Goal: Information Seeking & Learning: Check status

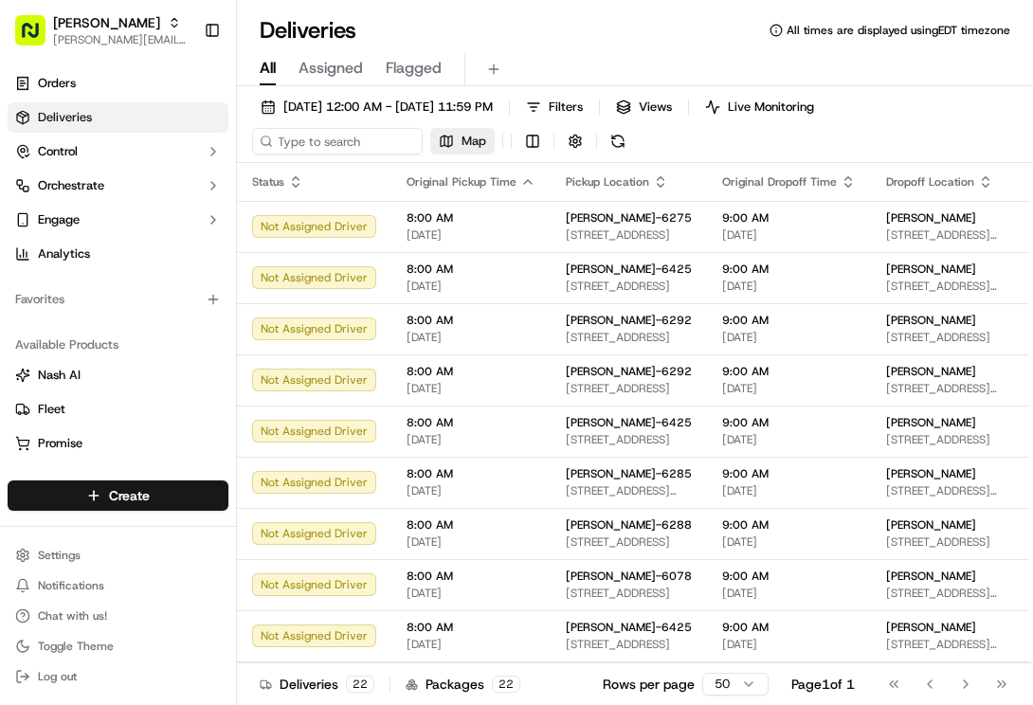
click at [459, 150] on button "Map" at bounding box center [462, 141] width 64 height 27
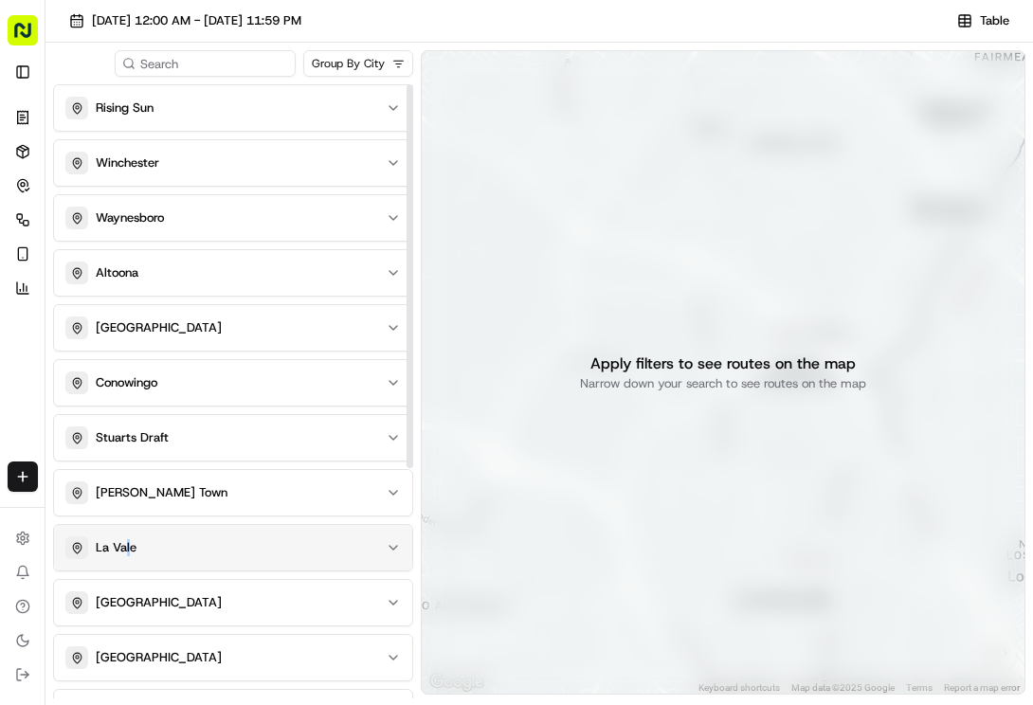
click at [129, 541] on p "La Vale" at bounding box center [116, 547] width 41 height 17
click at [126, 549] on p "La Vale" at bounding box center [116, 547] width 41 height 17
click at [397, 549] on icon "button" at bounding box center [393, 547] width 15 height 15
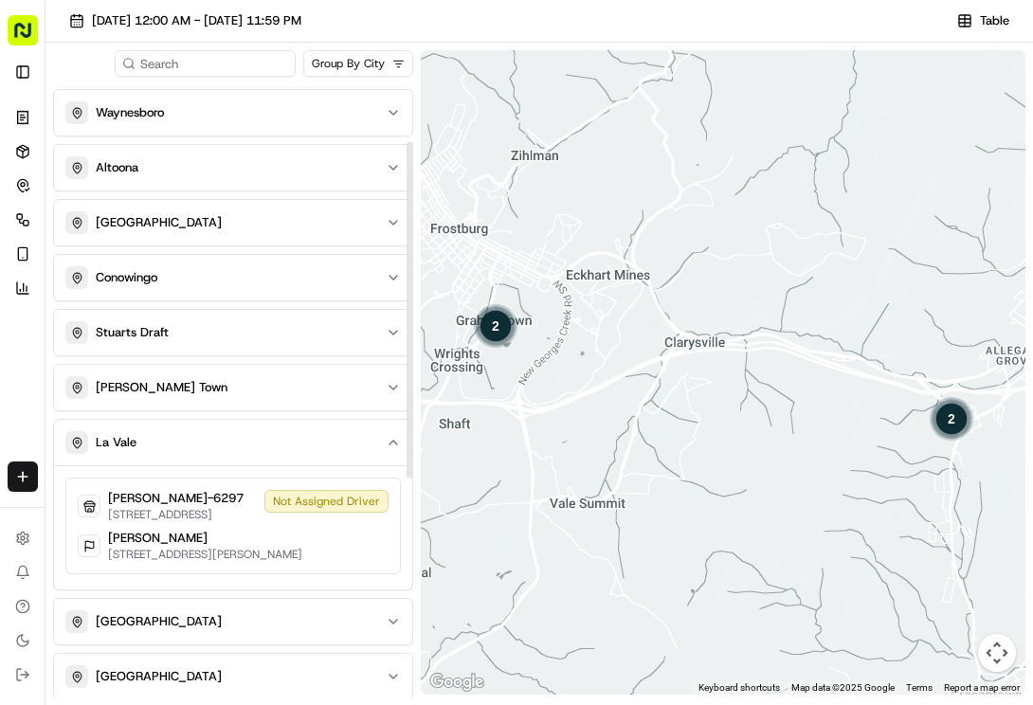
scroll to position [190, 0]
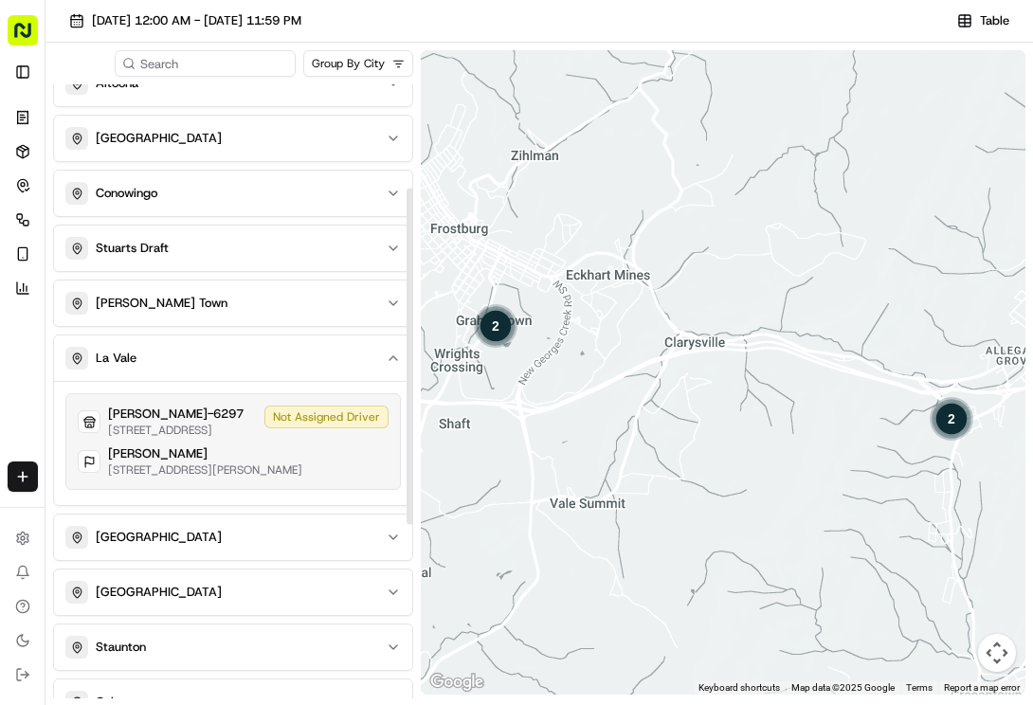
click at [142, 417] on p "[PERSON_NAME]-6297" at bounding box center [176, 414] width 136 height 17
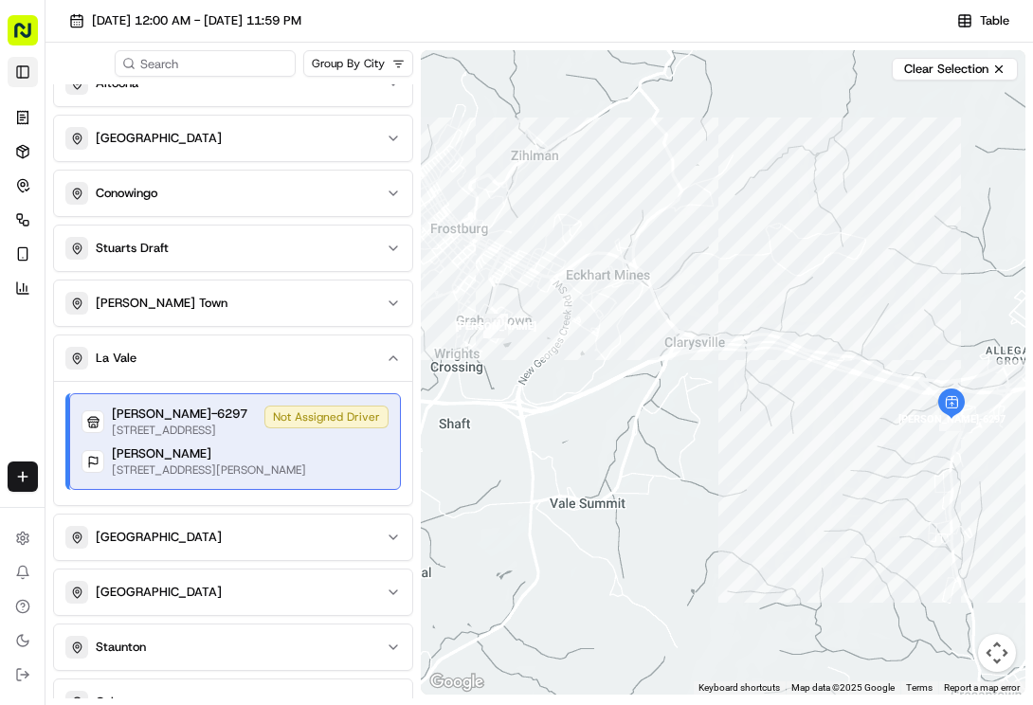
click at [13, 72] on button "Toggle Sidebar" at bounding box center [23, 72] width 30 height 30
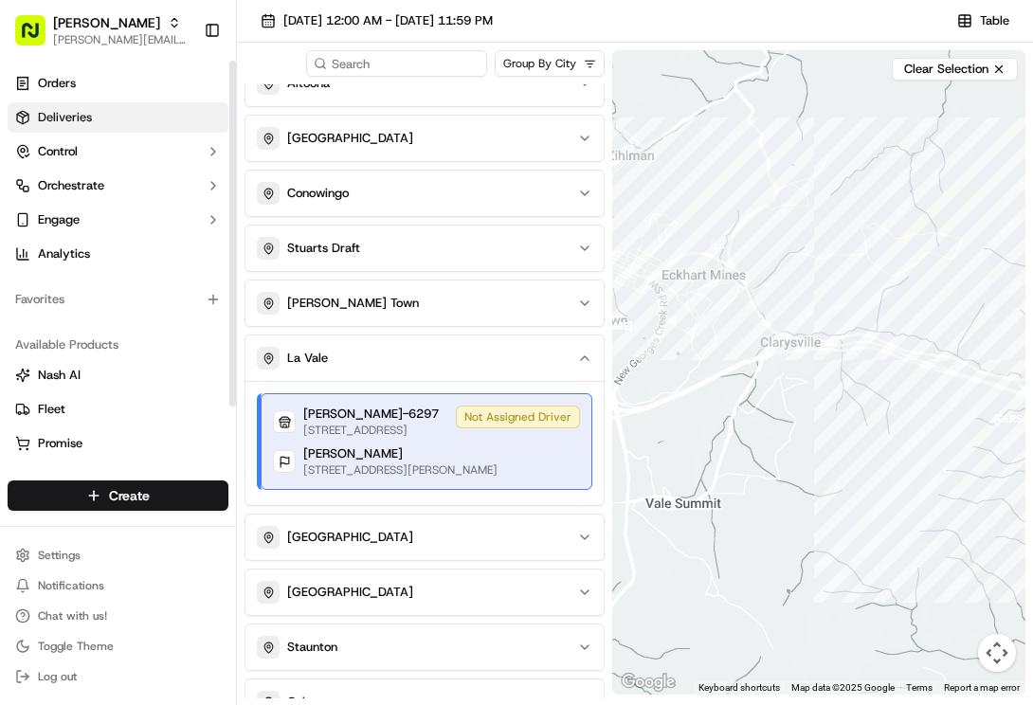
click at [37, 116] on link "Deliveries" at bounding box center [118, 117] width 221 height 30
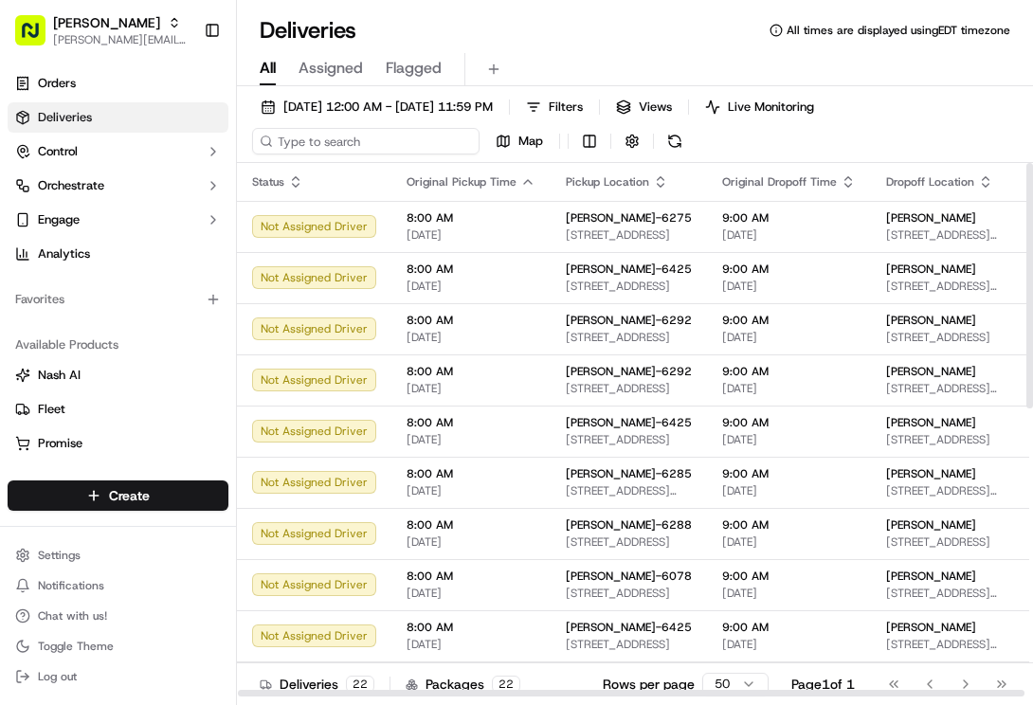
click at [350, 149] on input at bounding box center [365, 141] width 227 height 27
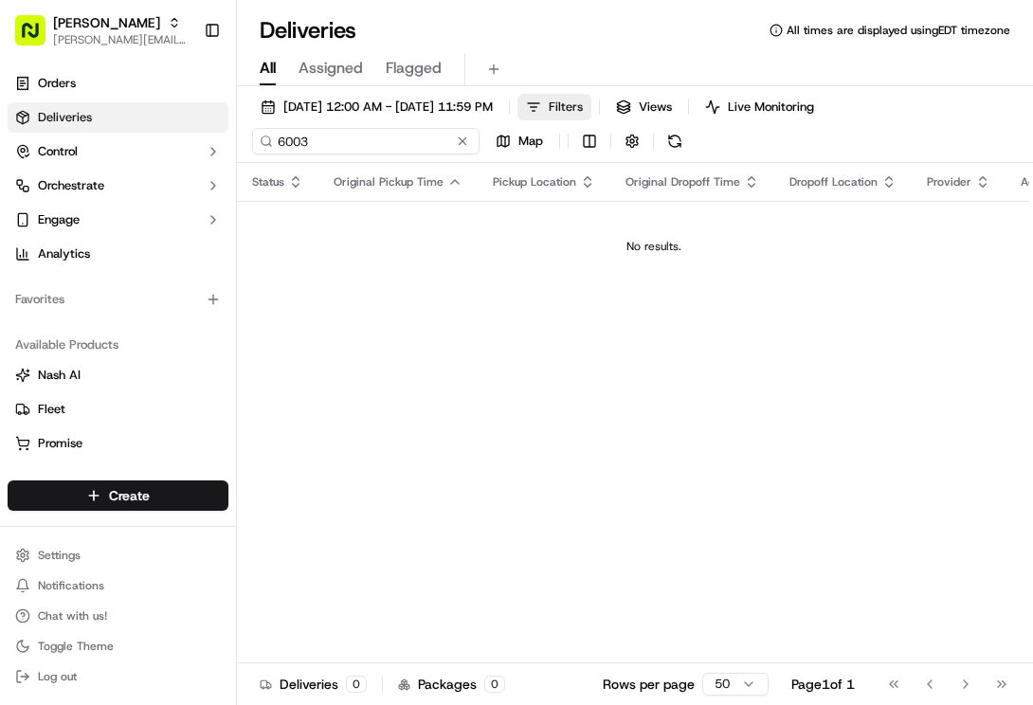
type input "6003"
click at [583, 110] on span "Filters" at bounding box center [566, 107] width 34 height 17
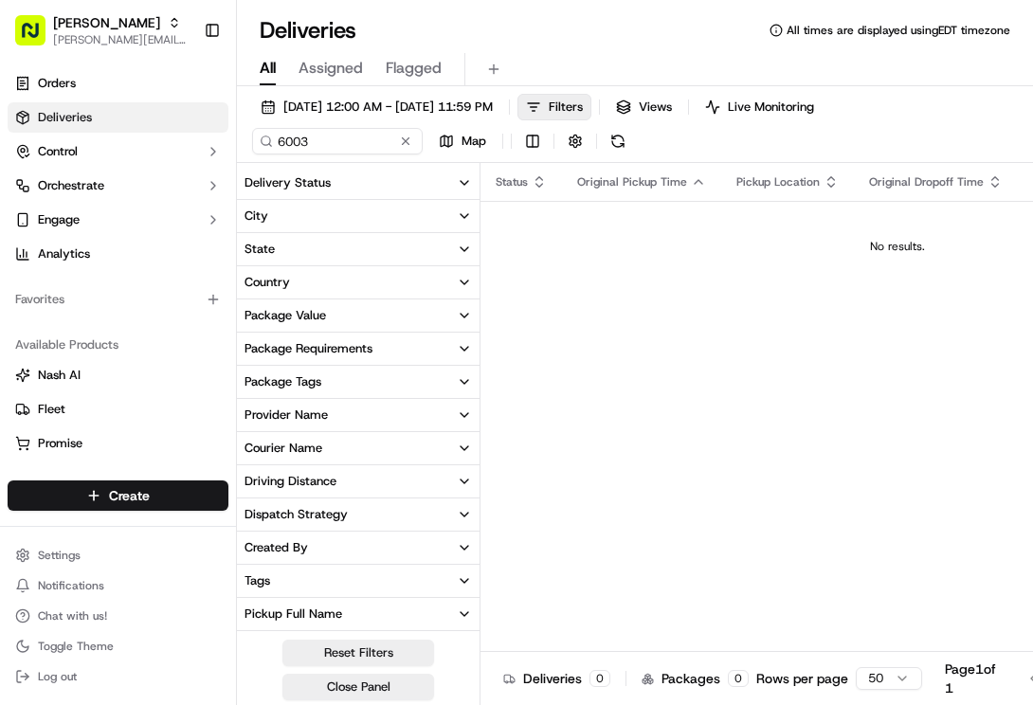
click at [713, 32] on div "Deliveries All times are displayed using EDT timezone" at bounding box center [635, 30] width 796 height 30
click at [67, 115] on span "Deliveries" at bounding box center [65, 117] width 54 height 17
click at [20, 118] on icon at bounding box center [22, 117] width 15 height 15
click at [280, 66] on div "All Assigned Flagged" at bounding box center [635, 69] width 796 height 33
click at [265, 66] on span "All" at bounding box center [268, 68] width 16 height 23
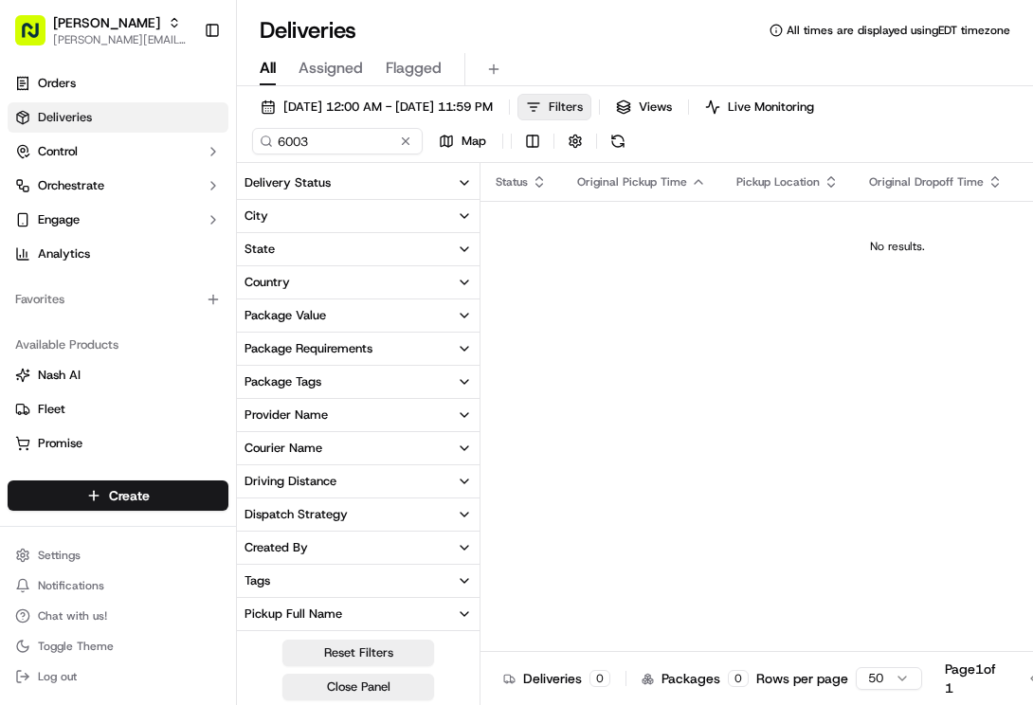
click at [591, 106] on button "Filters" at bounding box center [554, 107] width 74 height 27
